Goal: Information Seeking & Learning: Learn about a topic

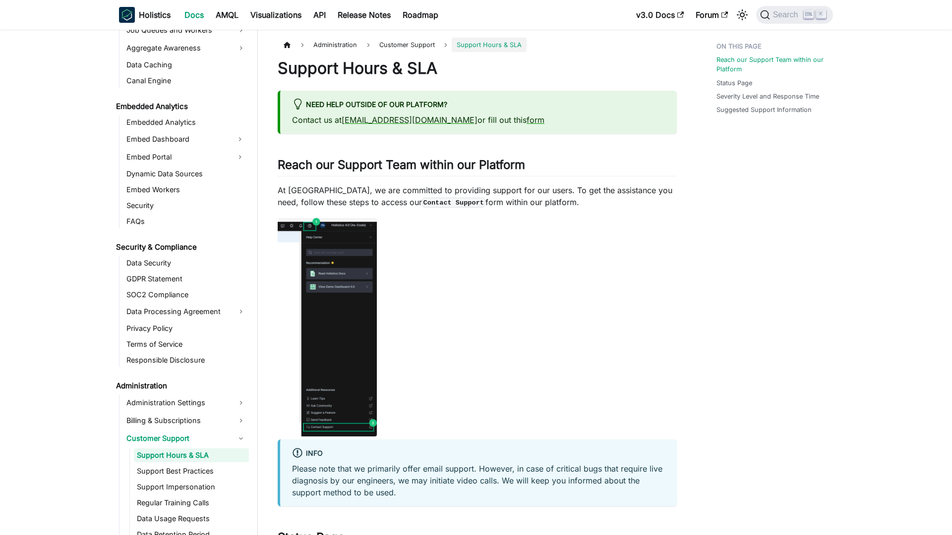
scroll to position [1009, 0]
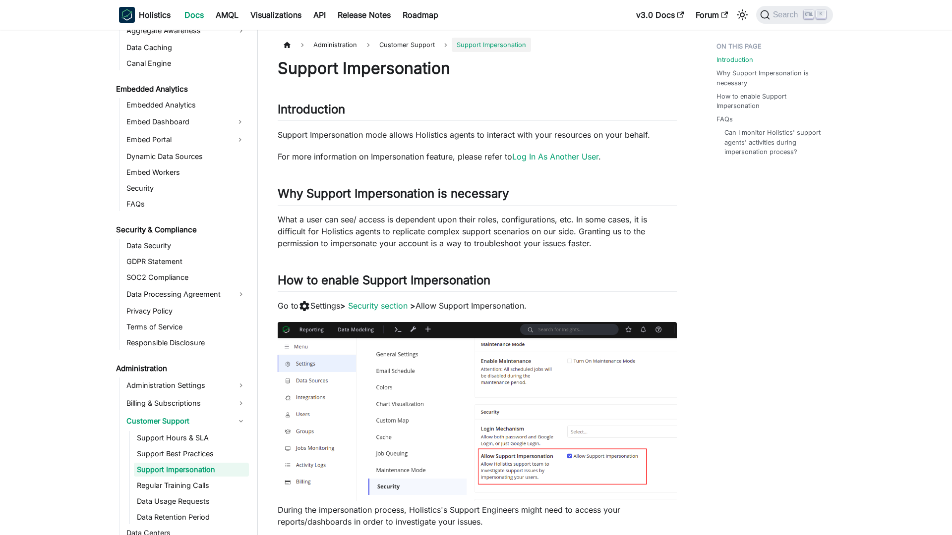
scroll to position [1041, 0]
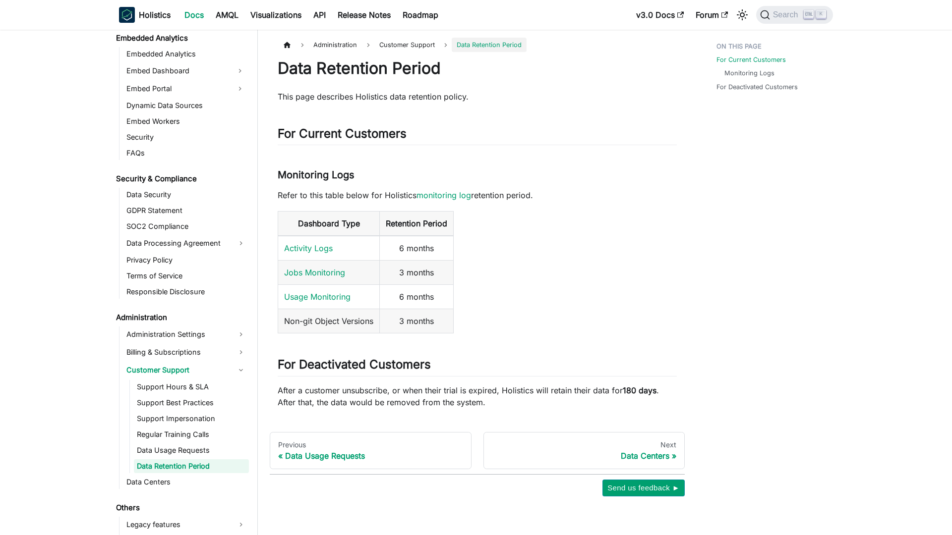
scroll to position [1069, 0]
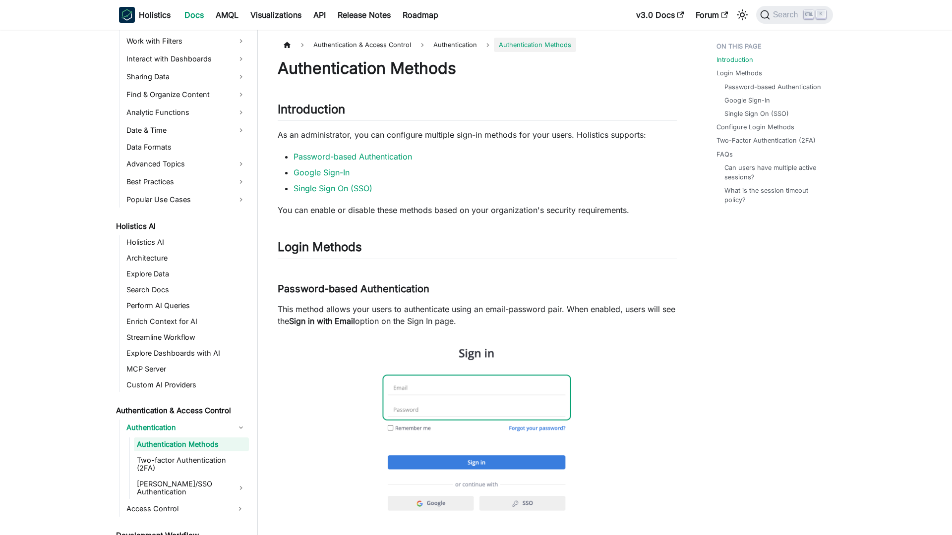
scroll to position [339, 0]
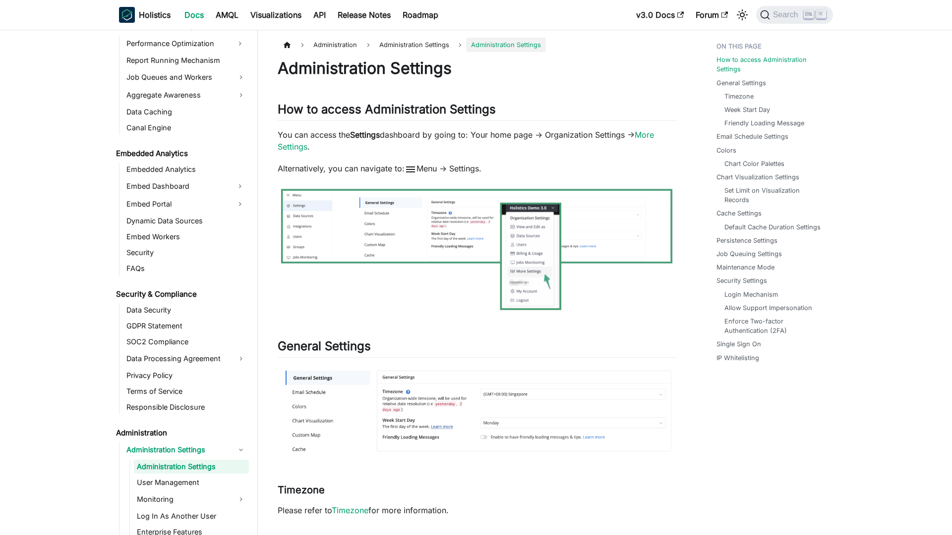
scroll to position [974, 0]
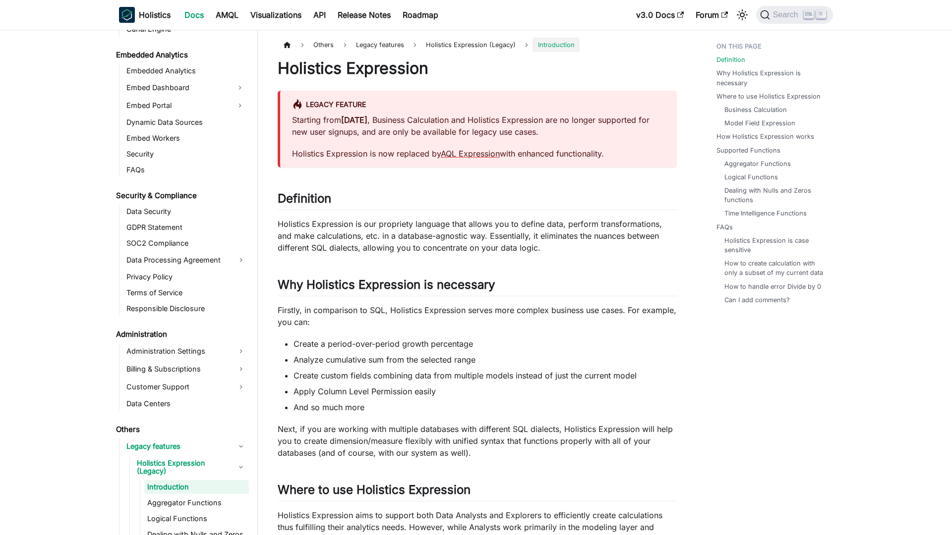
scroll to position [1077, 0]
